Goal: Information Seeking & Learning: Learn about a topic

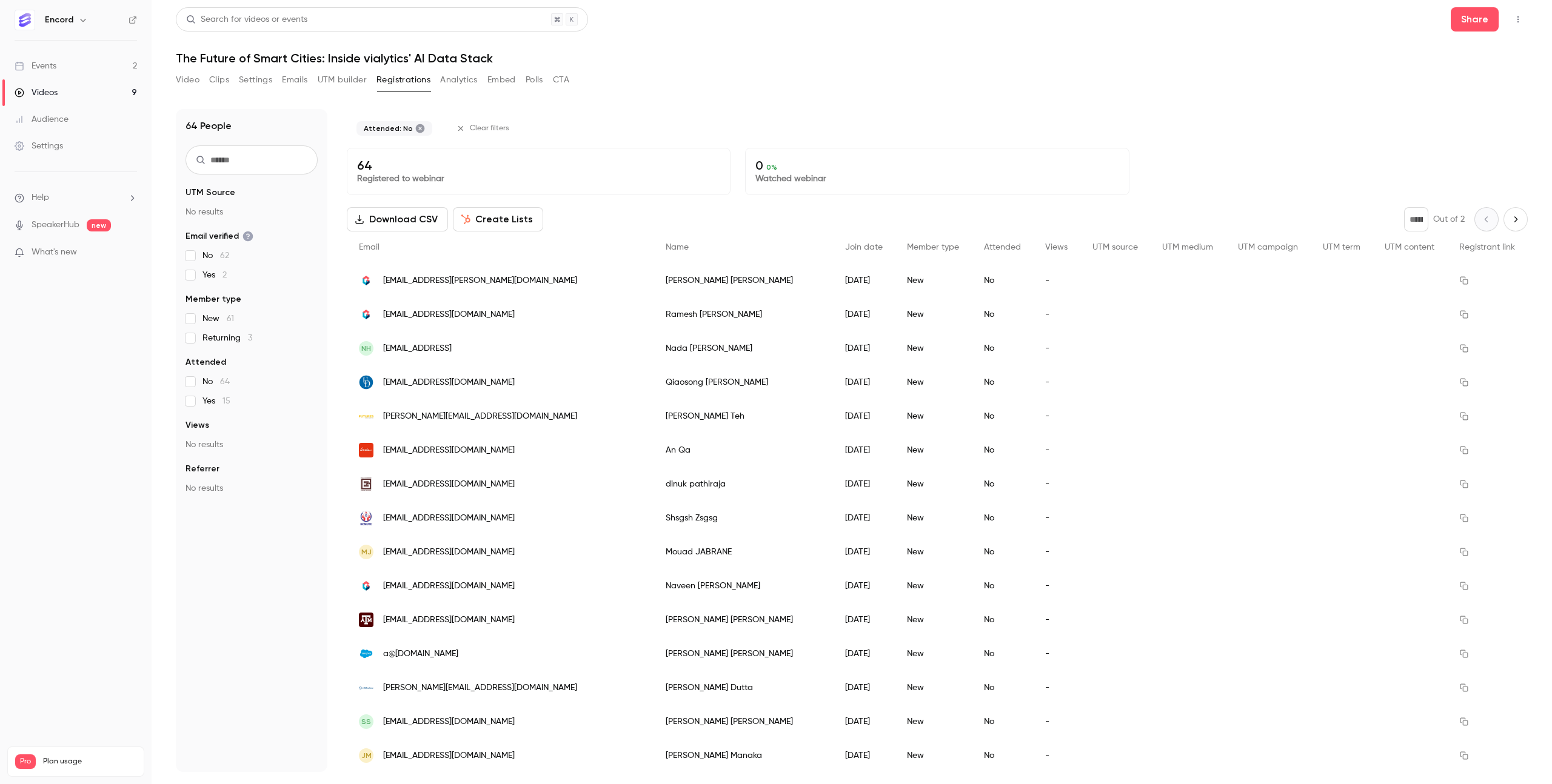
click at [254, 151] on input "text" at bounding box center [252, 160] width 132 height 29
click at [55, 65] on div "Events" at bounding box center [35, 67] width 42 height 12
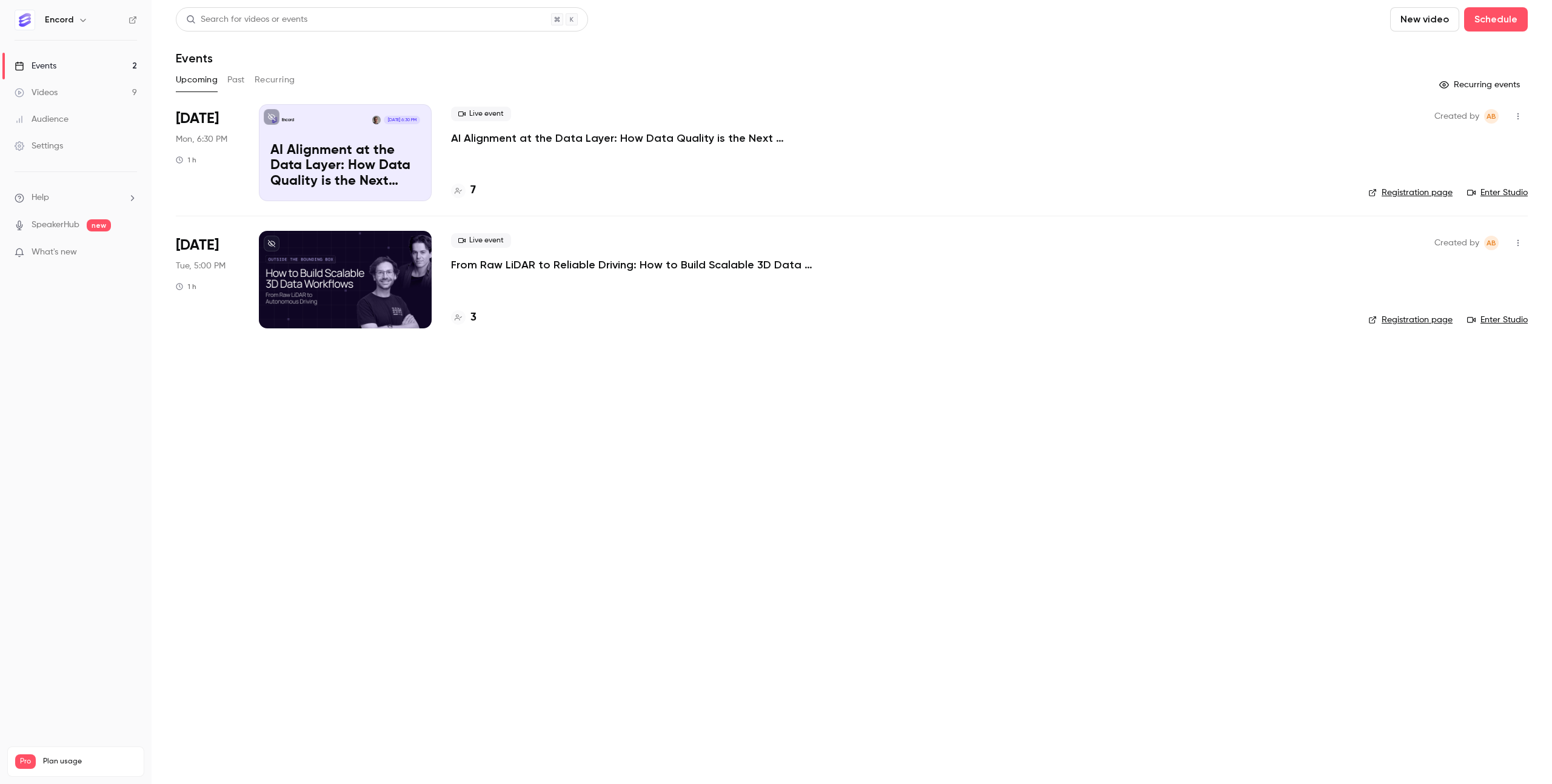
click at [236, 86] on button "Past" at bounding box center [236, 80] width 18 height 20
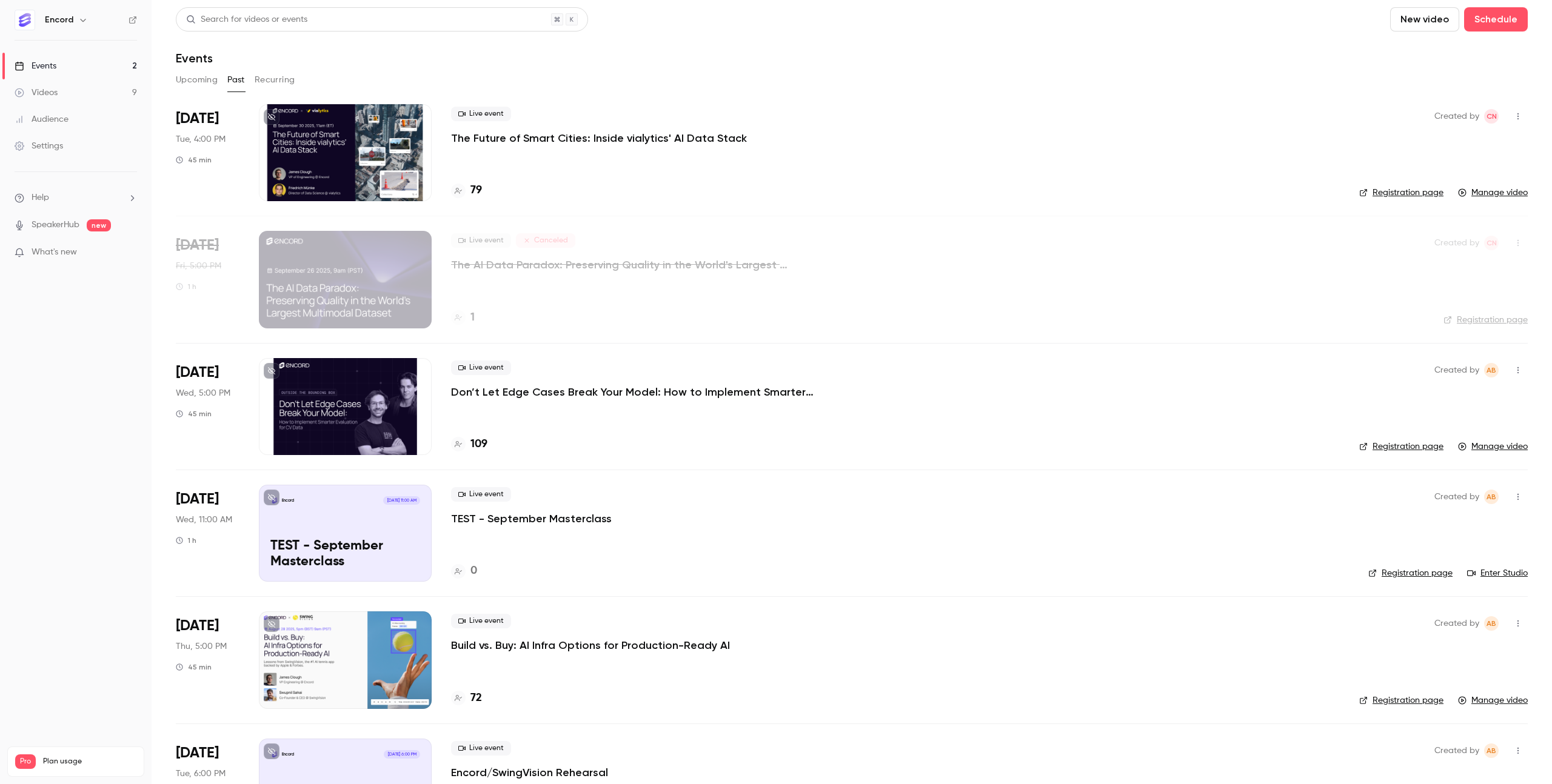
click at [532, 138] on p "The Future of Smart Cities: Inside vialytics' AI Data Stack" at bounding box center [598, 138] width 296 height 14
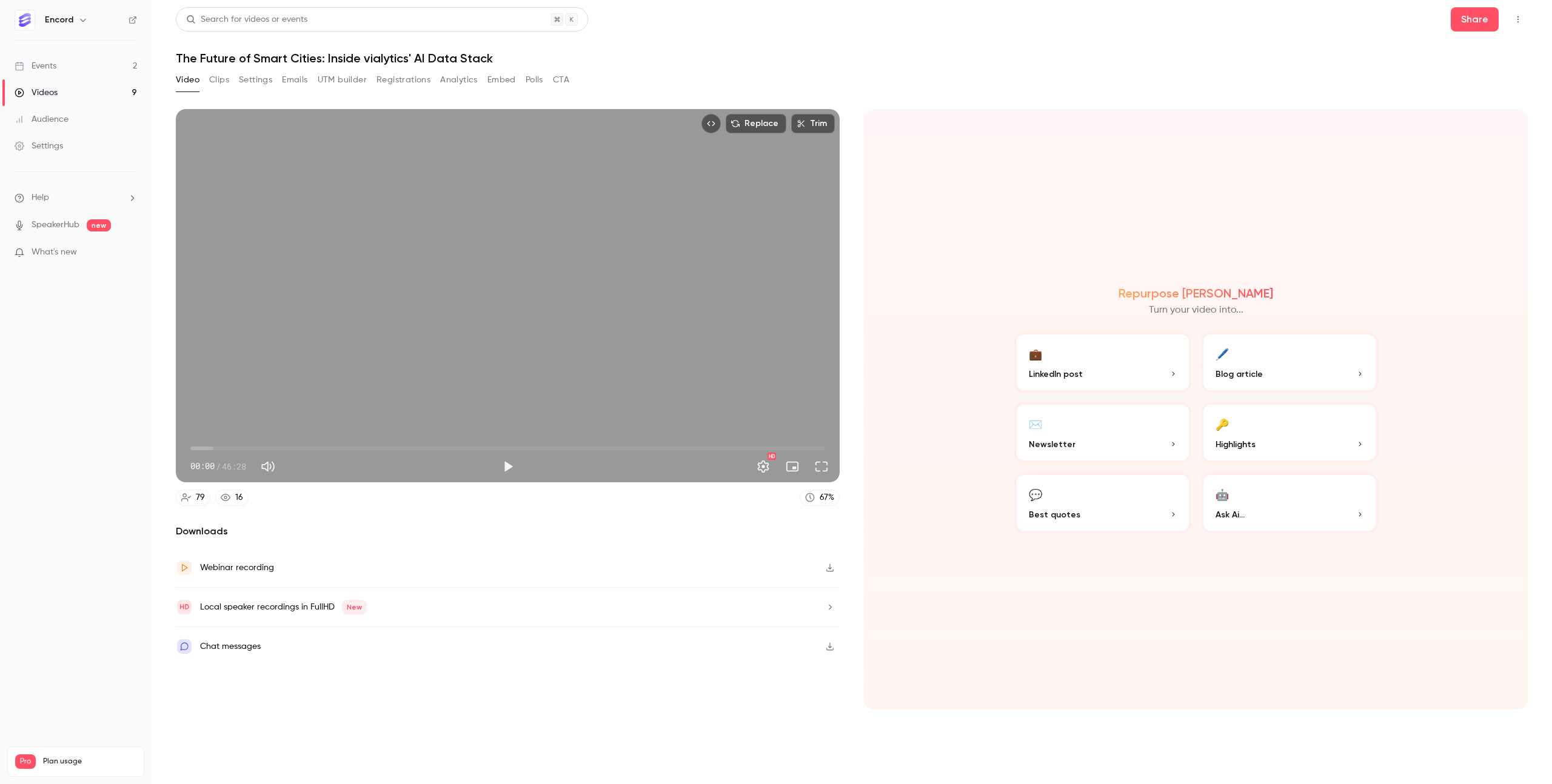
click at [836, 570] on button "button" at bounding box center [830, 568] width 20 height 20
click at [1006, 85] on div "Video Clips Settings Emails UTM builder Registrations Analytics Embed Polls CTA" at bounding box center [852, 82] width 1352 height 24
